Goal: Navigation & Orientation: Find specific page/section

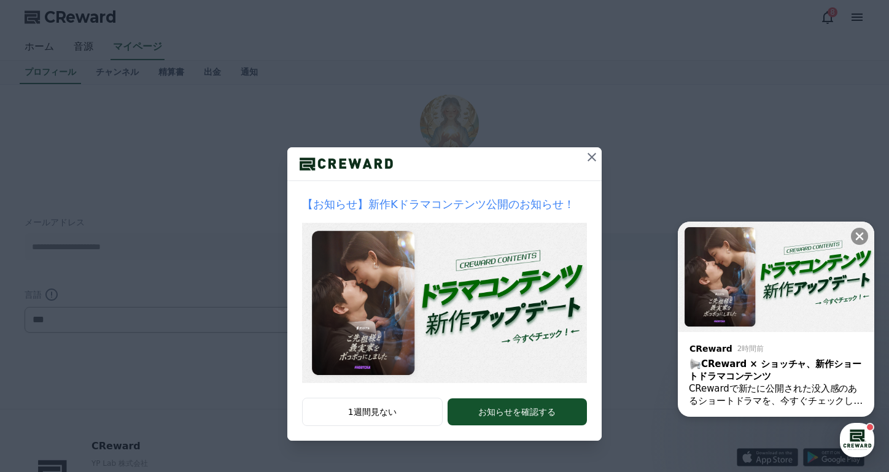
click at [593, 152] on icon at bounding box center [591, 157] width 15 height 15
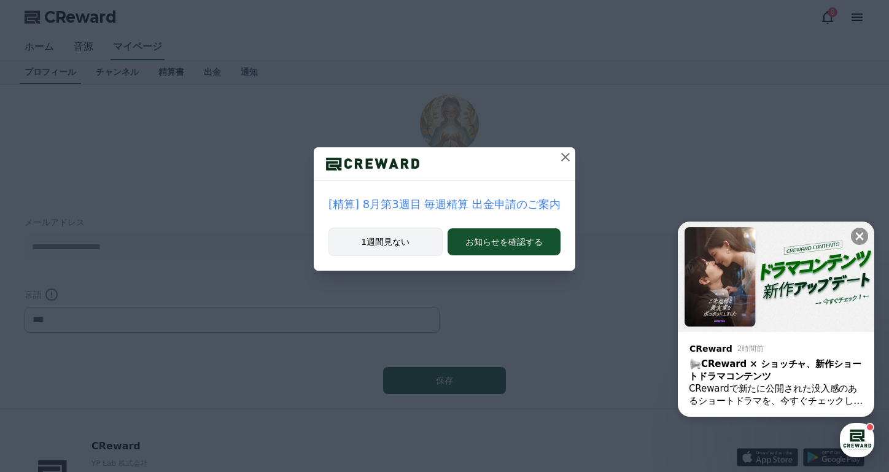
drag, startPoint x: 386, startPoint y: 243, endPoint x: 378, endPoint y: 240, distance: 8.5
click at [386, 243] on button "1週間見ない" at bounding box center [385, 242] width 114 height 28
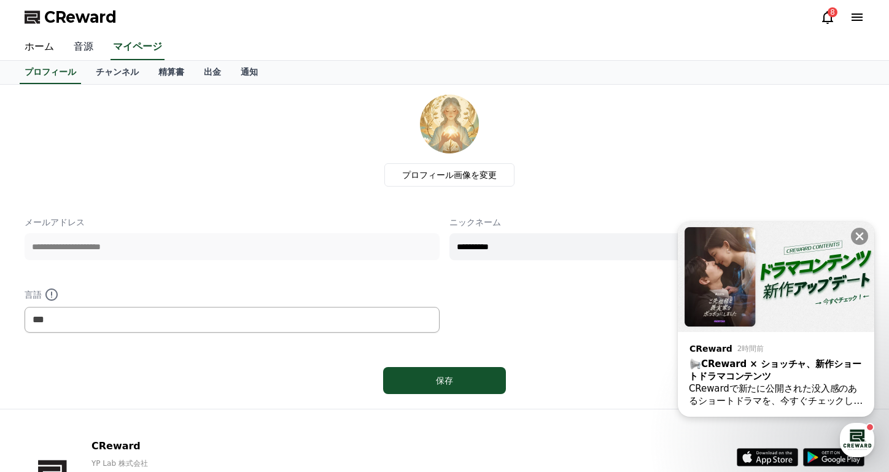
click at [79, 48] on link "音源" at bounding box center [83, 47] width 39 height 26
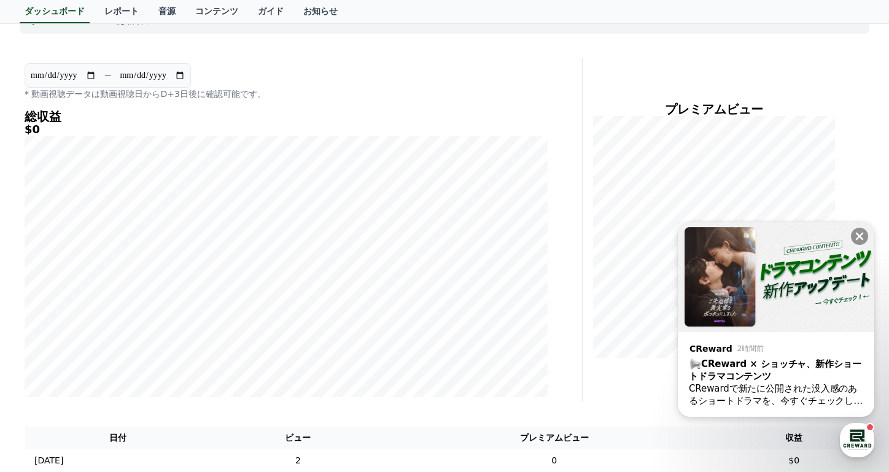
scroll to position [204, 0]
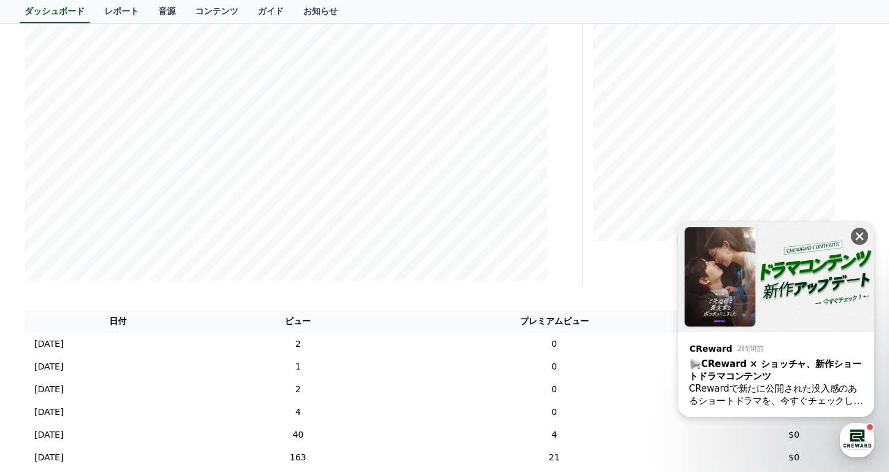
click at [859, 233] on icon at bounding box center [859, 236] width 12 height 12
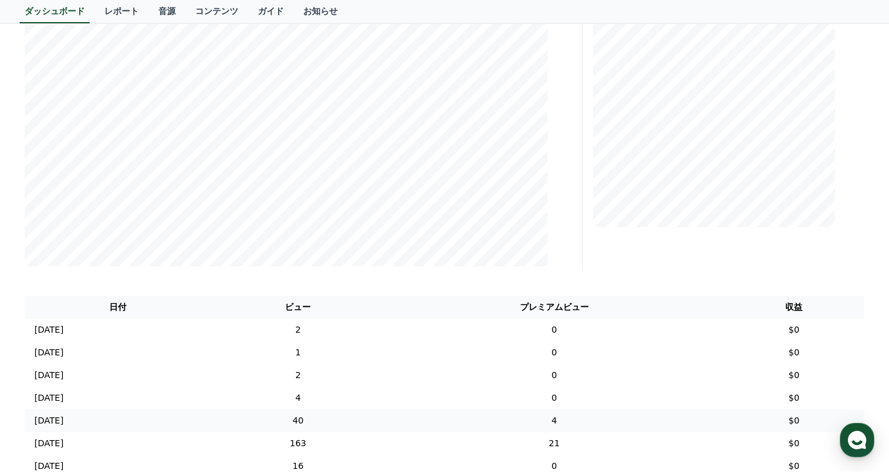
scroll to position [0, 0]
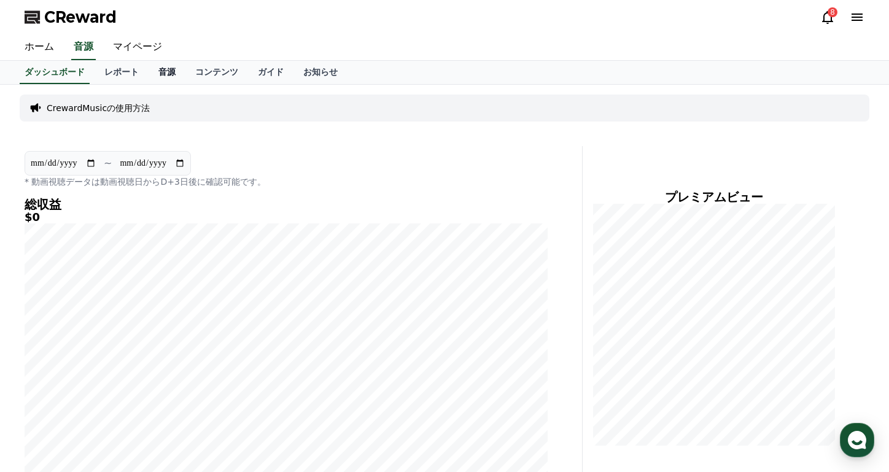
click at [149, 74] on link "音源" at bounding box center [167, 72] width 37 height 23
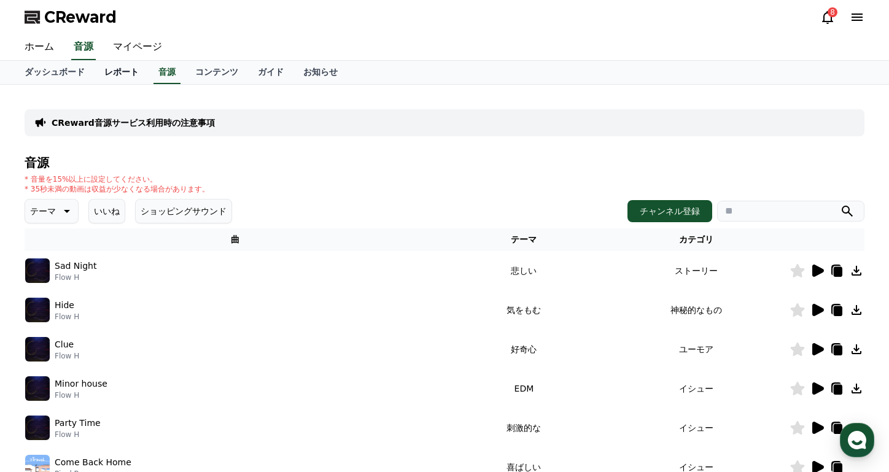
click at [109, 72] on link "レポート" at bounding box center [122, 72] width 54 height 23
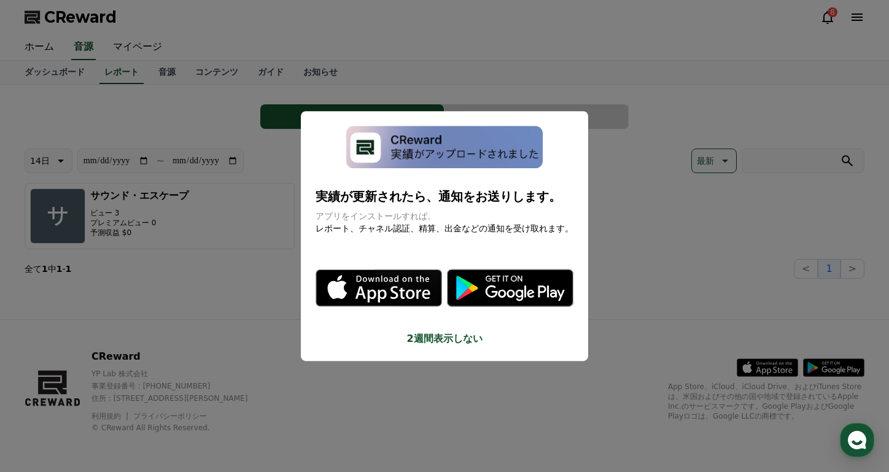
click at [63, 65] on button "close modal" at bounding box center [444, 236] width 889 height 472
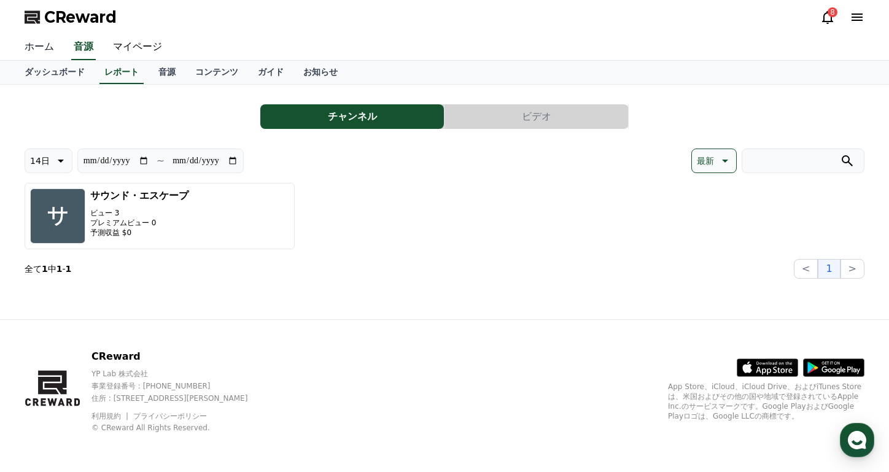
click at [37, 48] on link "ホーム" at bounding box center [39, 47] width 49 height 26
